Goal: Contribute content: Add original content to the website for others to see

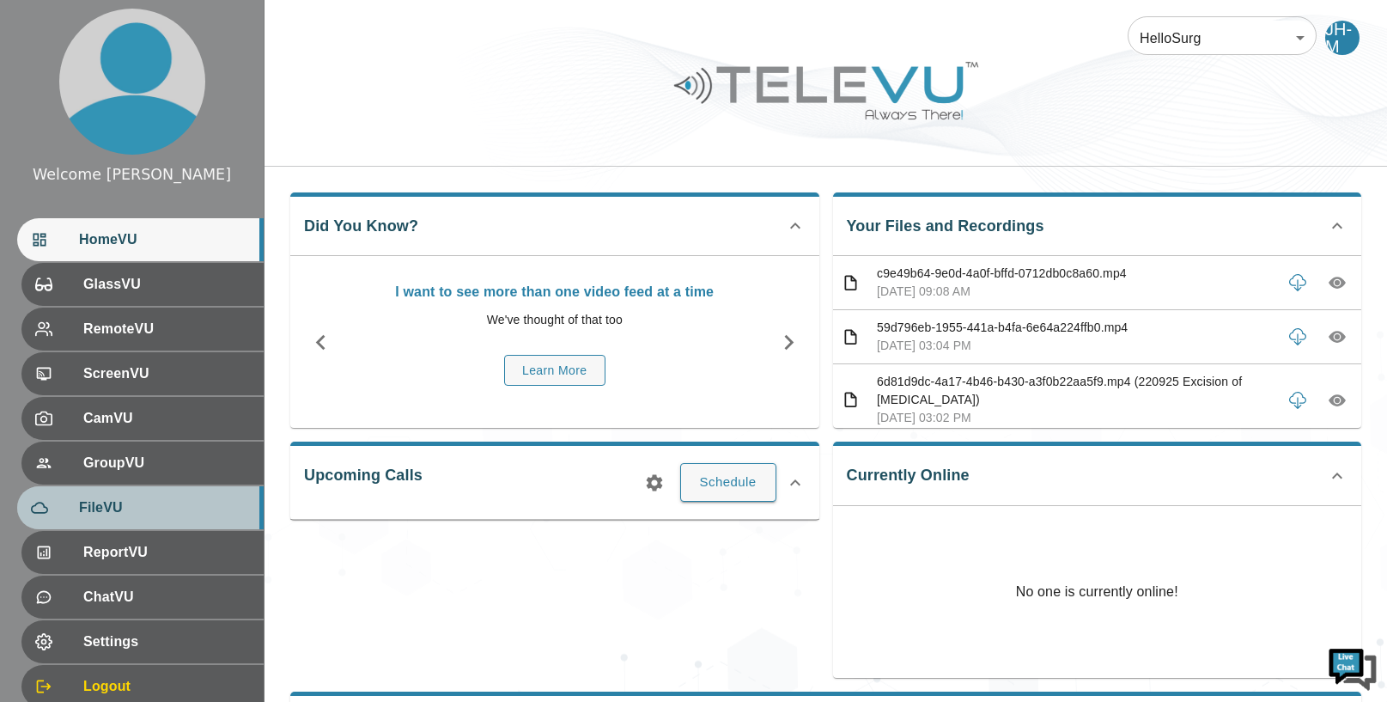
click at [159, 512] on span "FileVU" at bounding box center [164, 507] width 171 height 21
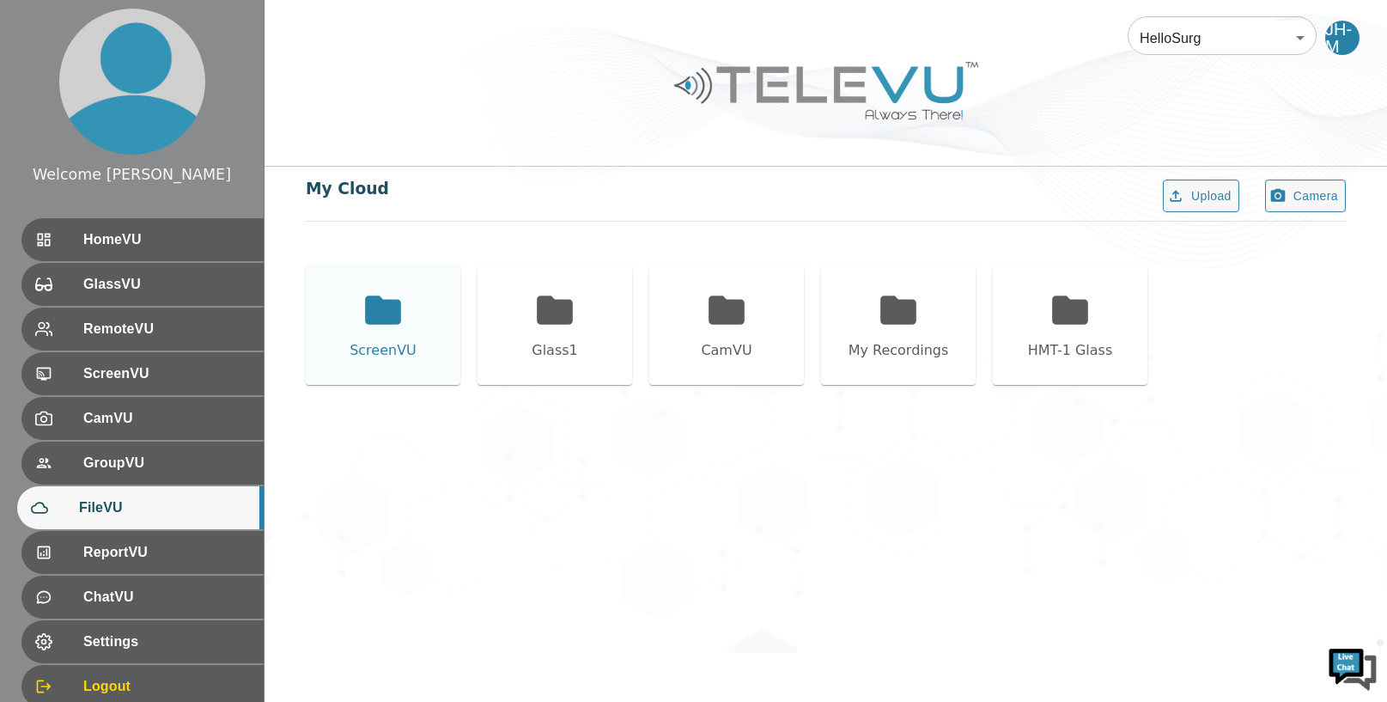
click at [385, 312] on icon at bounding box center [383, 309] width 36 height 28
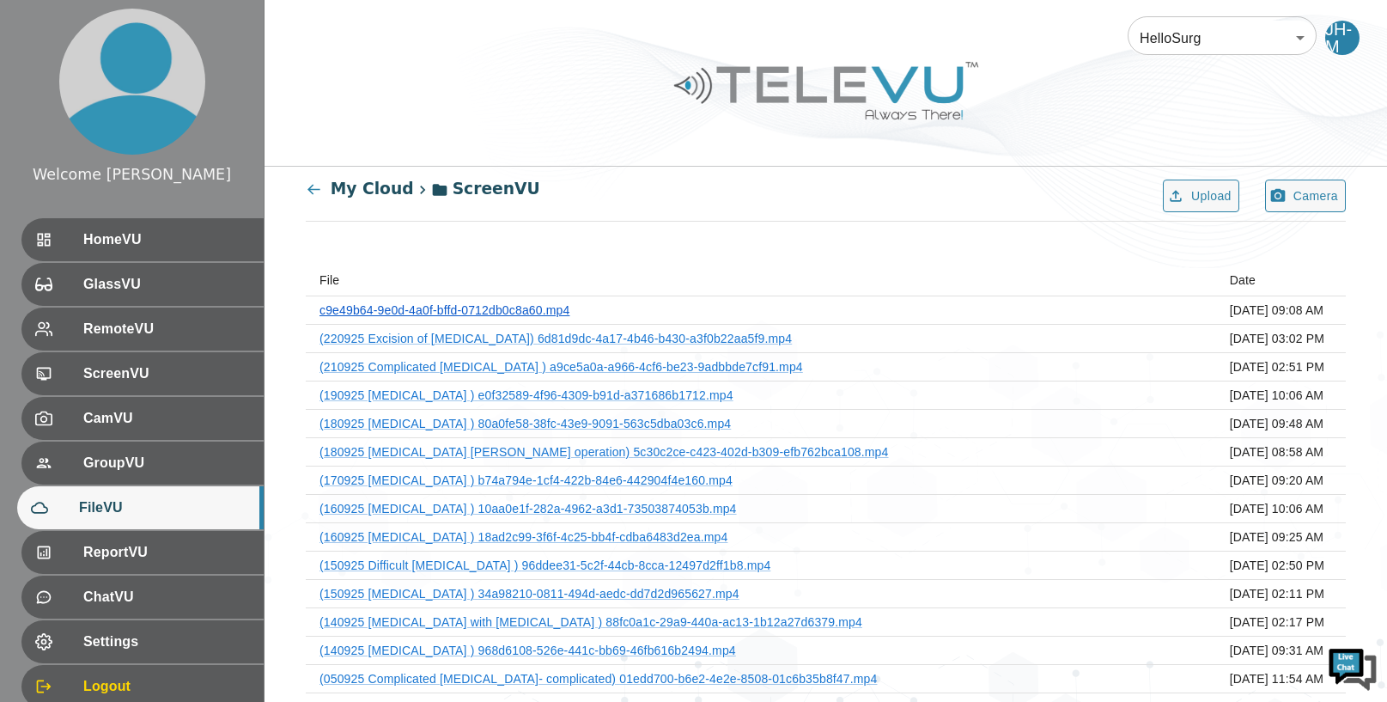
click at [435, 309] on link "c9e49b64-9e0d-4a0f-bffd-0712db0c8a60.mp4" at bounding box center [444, 310] width 250 height 14
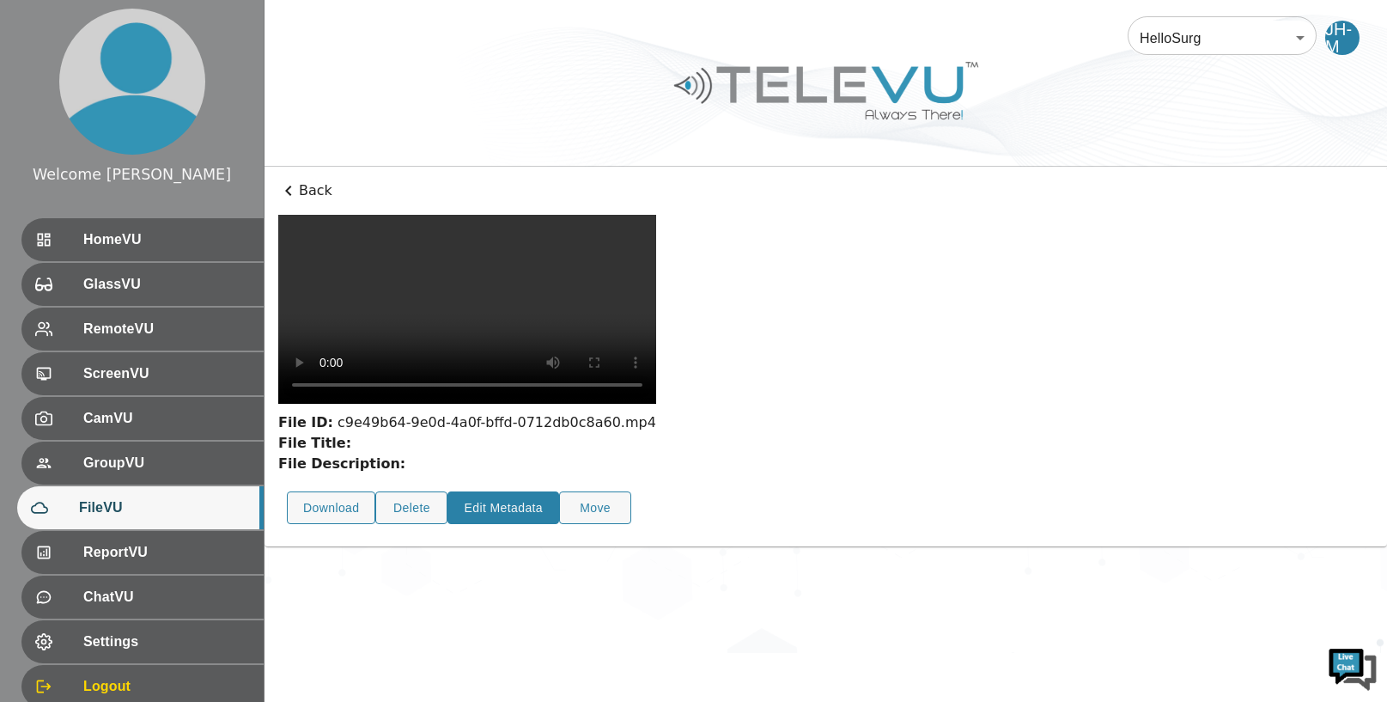
click at [478, 491] on button "Edit Metadata" at bounding box center [503, 507] width 112 height 33
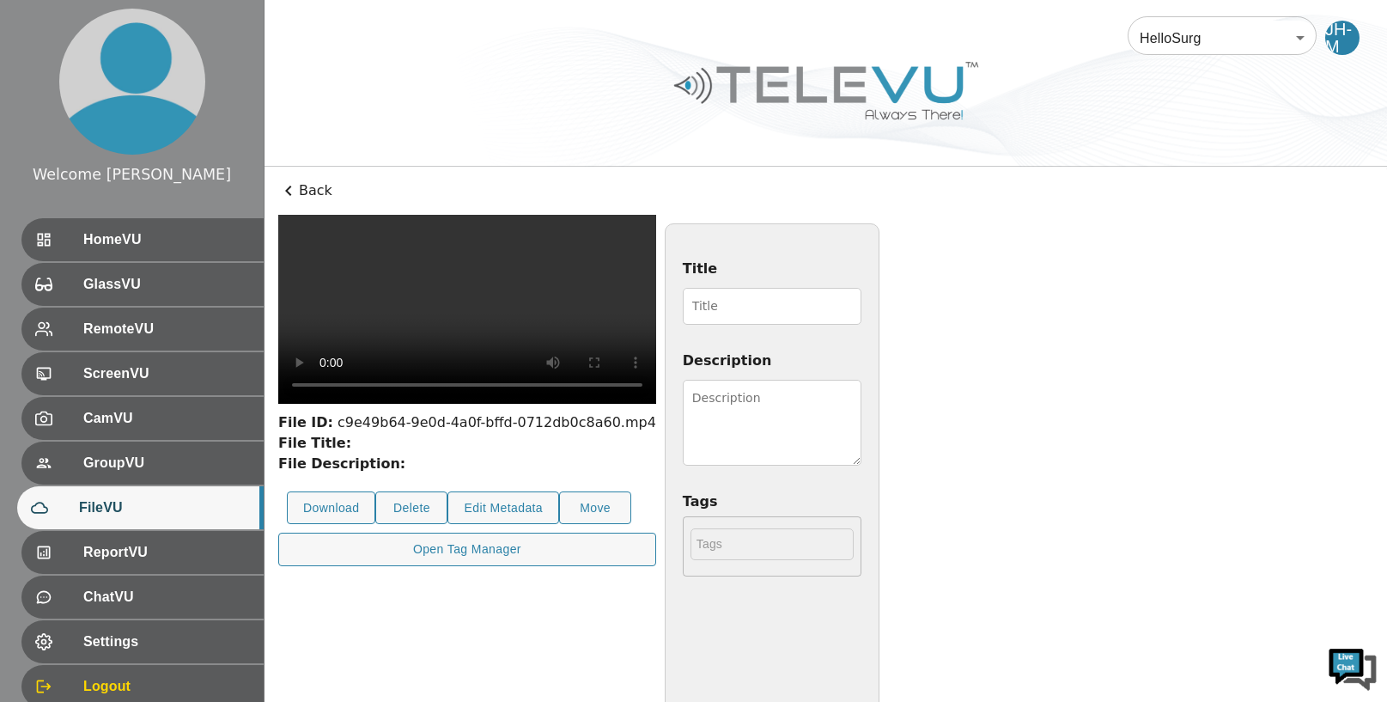
click at [771, 307] on input "Title" at bounding box center [772, 306] width 179 height 37
type input "240925 [MEDICAL_DATA]"
click at [861, 414] on textarea "Description" at bounding box center [772, 423] width 179 height 86
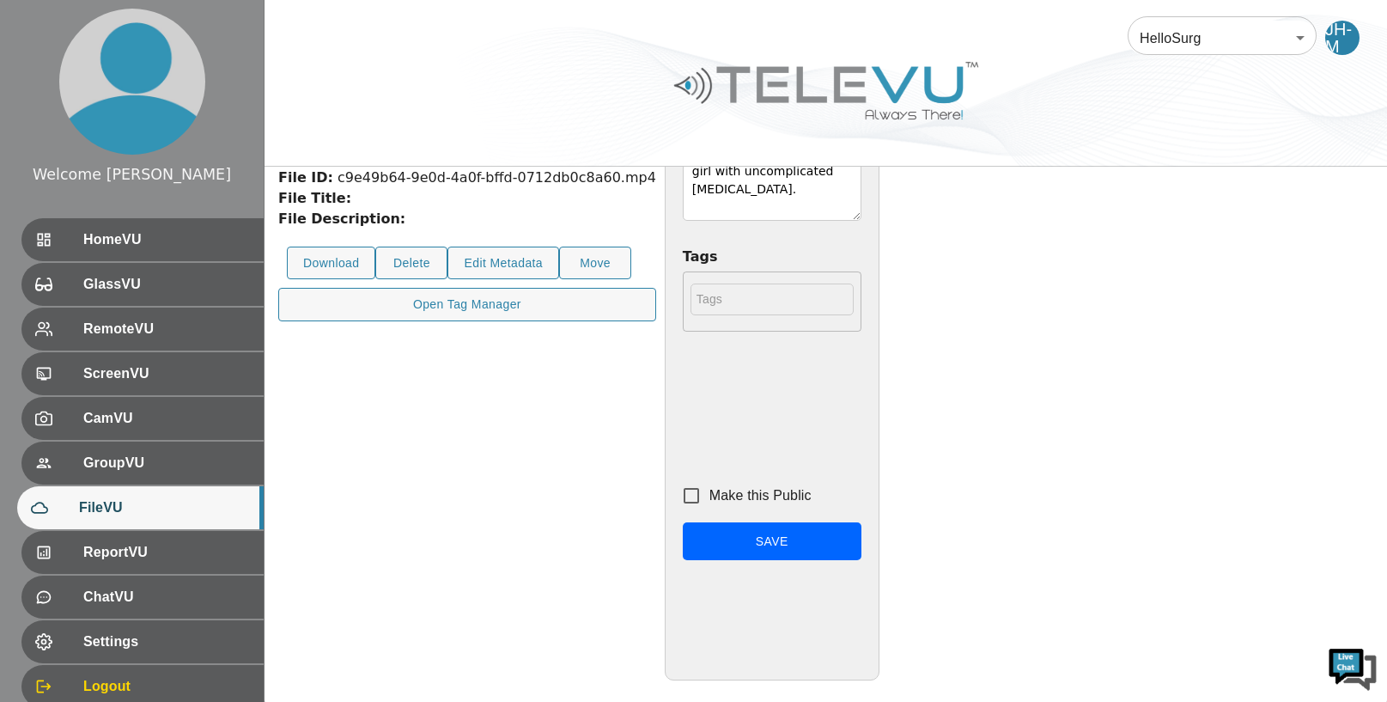
type textarea "[DEMOGRAPHIC_DATA] girl with uncomplicated [MEDICAL_DATA]."
click at [709, 499] on input "Make this Public" at bounding box center [691, 495] width 36 height 36
checkbox input "true"
click at [861, 544] on button "Save" at bounding box center [772, 541] width 179 height 39
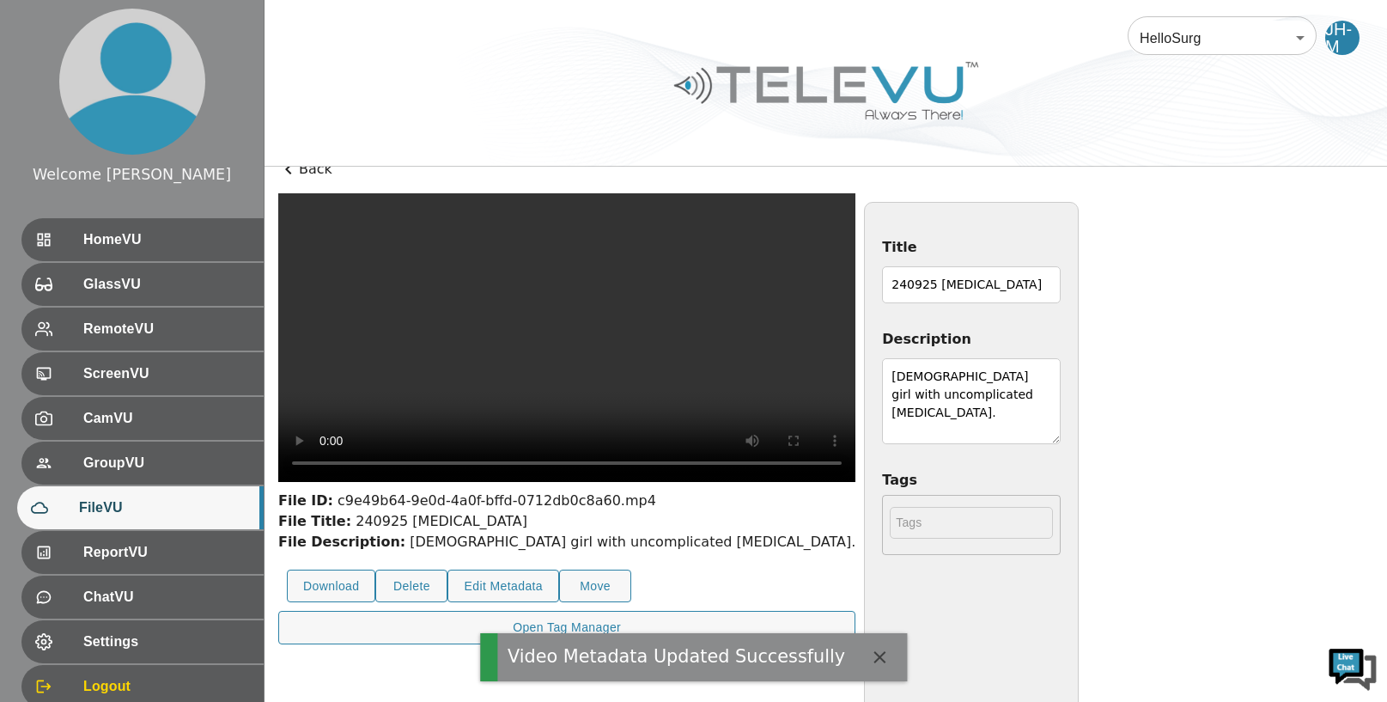
scroll to position [0, 0]
